Goal: Check status

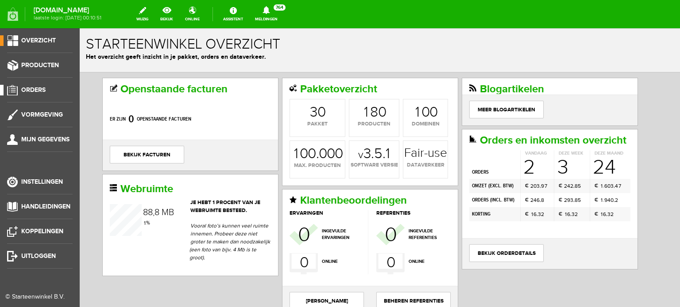
click at [34, 89] on span "Orders" at bounding box center [33, 90] width 24 height 8
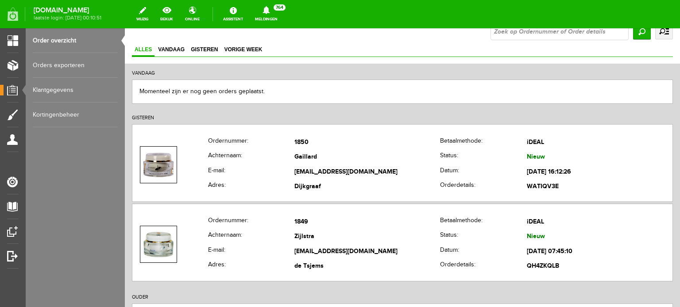
scroll to position [65, 0]
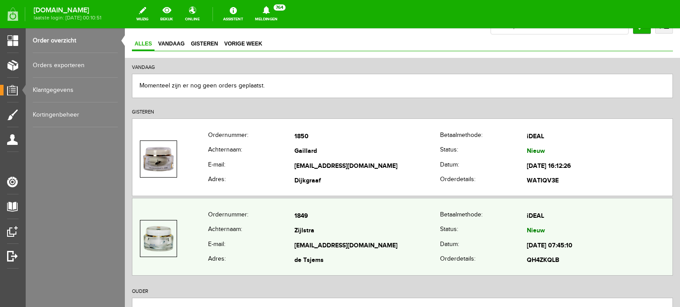
click at [299, 226] on td "Zijlstra" at bounding box center [367, 231] width 146 height 15
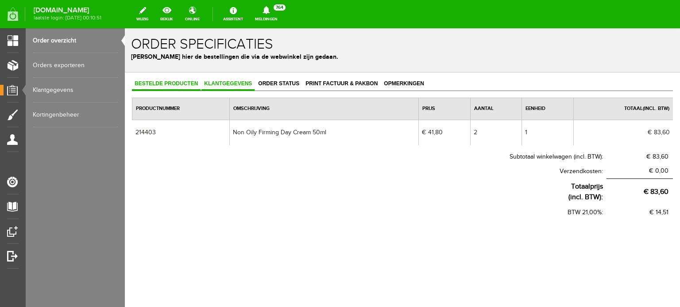
click at [227, 81] on span "Klantgegevens" at bounding box center [227, 84] width 53 height 6
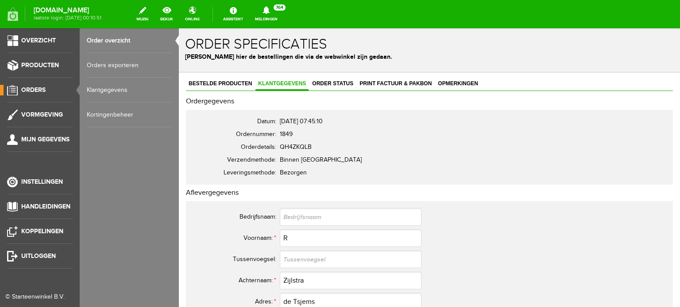
click at [38, 90] on span "Orders" at bounding box center [33, 90] width 24 height 8
